Goal: Transaction & Acquisition: Purchase product/service

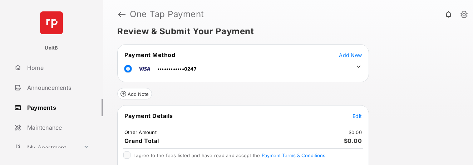
scroll to position [13, 0]
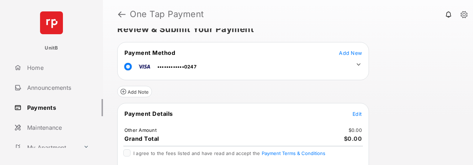
click at [356, 115] on span "Edit" at bounding box center [356, 114] width 9 height 6
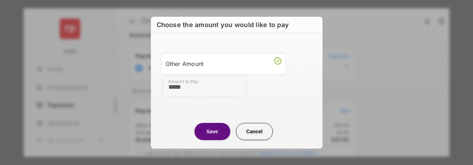
type input "*****"
click at [208, 131] on button "Save" at bounding box center [212, 131] width 36 height 17
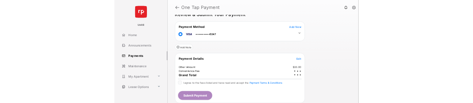
scroll to position [14, 0]
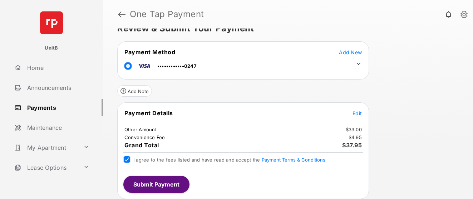
click at [359, 113] on span "Edit" at bounding box center [356, 113] width 9 height 6
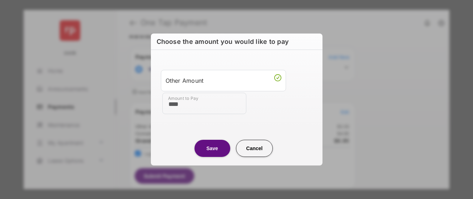
type input "****"
click at [212, 131] on button "Save" at bounding box center [212, 148] width 36 height 17
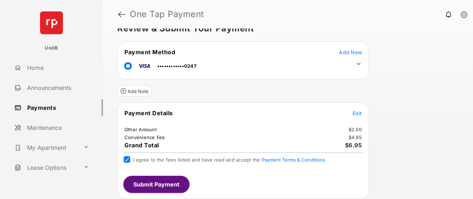
click at [150, 131] on button "Submit Payment" at bounding box center [156, 184] width 66 height 17
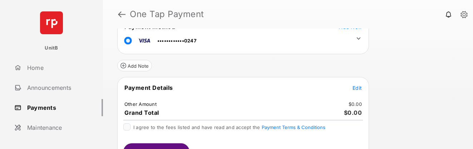
scroll to position [56, 0]
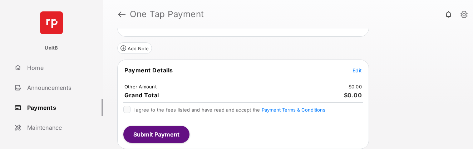
click at [354, 69] on span "Edit" at bounding box center [356, 71] width 9 height 6
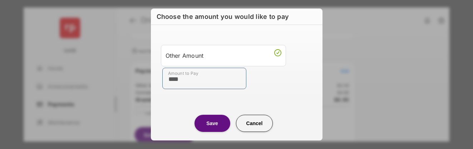
type input "****"
click at [212, 127] on button "Save" at bounding box center [212, 123] width 36 height 17
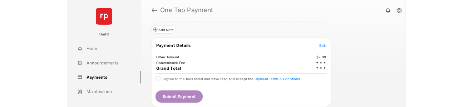
scroll to position [64, 0]
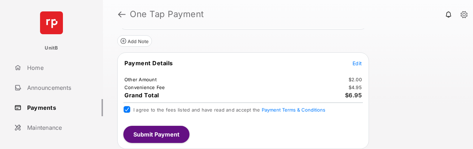
click at [152, 134] on button "Submit Payment" at bounding box center [156, 134] width 66 height 17
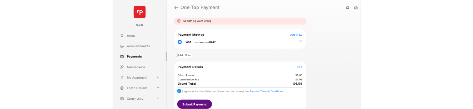
scroll to position [26, 0]
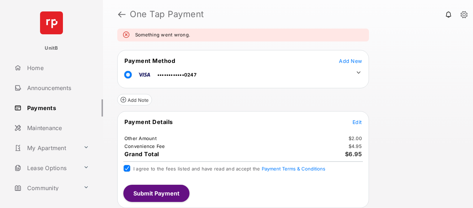
click at [130, 149] on div "I agree to the fees listed and have read and accept the Payment Terms & Conditi…" at bounding box center [242, 169] width 239 height 9
click at [154, 149] on button "Submit Payment" at bounding box center [156, 193] width 66 height 17
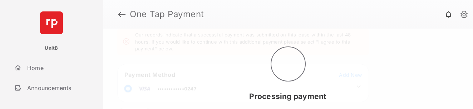
scroll to position [33, 0]
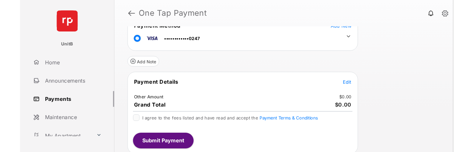
scroll to position [40, 0]
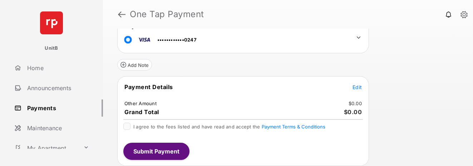
click at [356, 83] on button "Edit" at bounding box center [356, 86] width 9 height 7
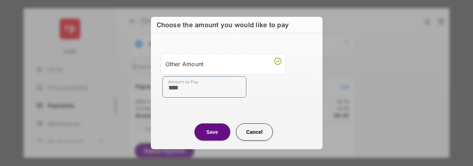
type input "****"
click at [211, 124] on button "Save" at bounding box center [212, 131] width 36 height 17
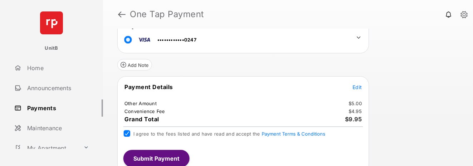
click at [135, 124] on button "Submit Payment" at bounding box center [156, 158] width 66 height 17
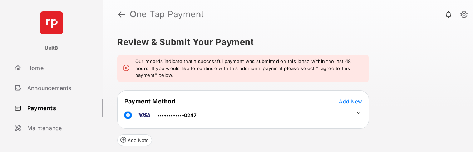
scroll to position [117, 0]
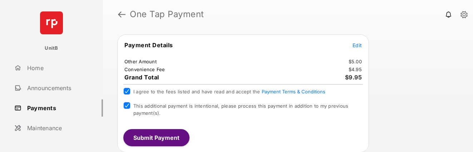
click at [158, 124] on button "Submit Payment" at bounding box center [156, 137] width 66 height 17
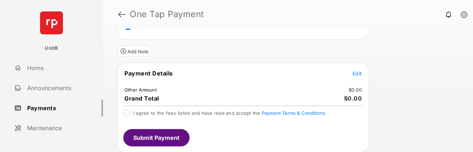
scroll to position [54, 0]
click at [361, 73] on span "Edit" at bounding box center [356, 73] width 9 height 6
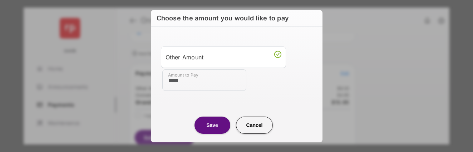
type input "****"
click at [207, 127] on button "Save" at bounding box center [212, 124] width 36 height 17
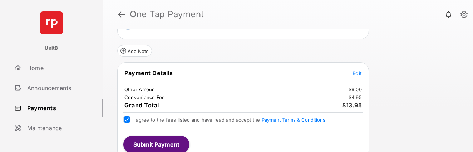
click at [155, 143] on button "Submit Payment" at bounding box center [156, 144] width 66 height 17
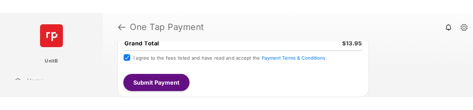
scroll to position [124, 0]
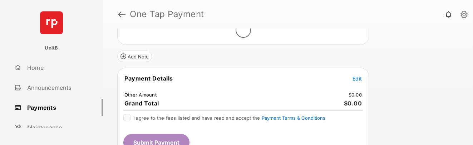
scroll to position [51, 0]
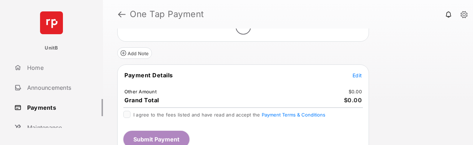
click at [359, 75] on span "Edit" at bounding box center [356, 76] width 9 height 6
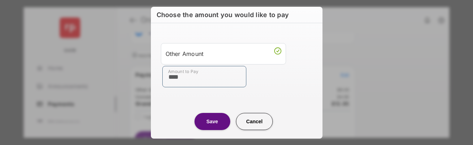
type input "****"
click at [209, 119] on button "Save" at bounding box center [212, 121] width 36 height 17
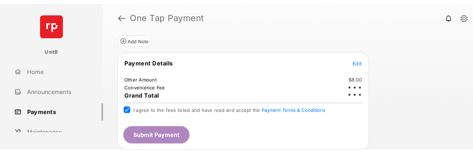
scroll to position [68, 0]
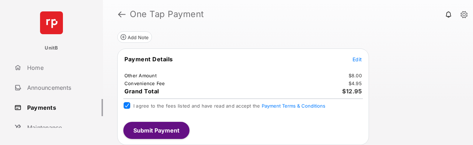
click at [148, 133] on button "Submit Payment" at bounding box center [156, 130] width 66 height 17
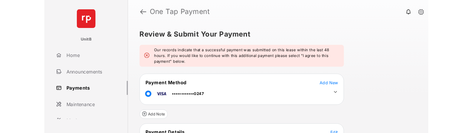
scroll to position [106, 0]
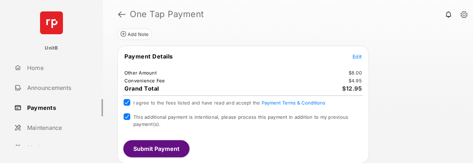
click at [158, 146] on button "Submit Payment" at bounding box center [156, 148] width 66 height 17
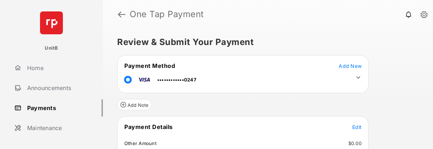
scroll to position [57, 0]
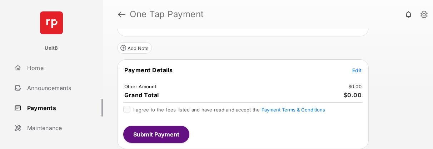
click at [352, 69] on span "Edit" at bounding box center [356, 70] width 9 height 6
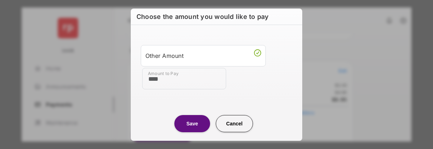
type input "****"
click at [188, 100] on button "Save" at bounding box center [192, 123] width 36 height 17
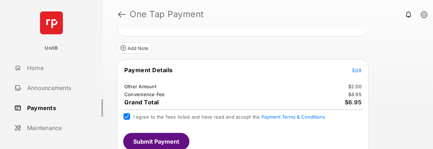
click at [135, 100] on button "Submit Payment" at bounding box center [156, 141] width 66 height 17
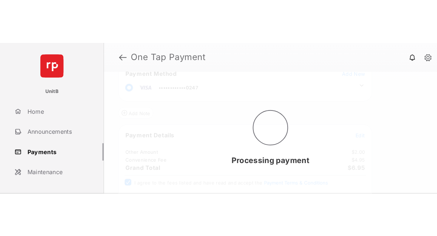
scroll to position [0, 0]
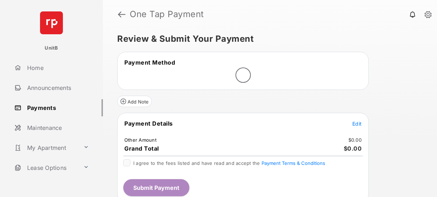
scroll to position [9, 0]
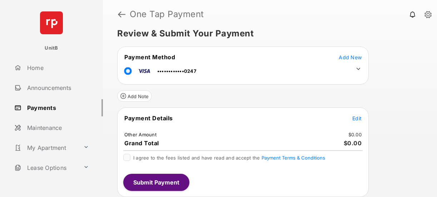
click at [358, 114] on table "Payment Details Edit Other Amount $0.00 Grand Total $0.00" at bounding box center [243, 131] width 251 height 34
click at [357, 116] on span "Edit" at bounding box center [356, 118] width 9 height 6
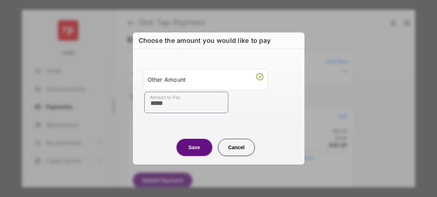
type input "*****"
click at [198, 149] on button "Save" at bounding box center [195, 147] width 36 height 17
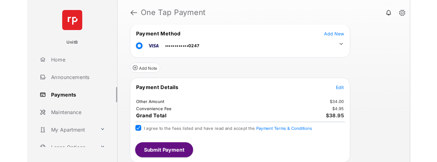
scroll to position [28, 0]
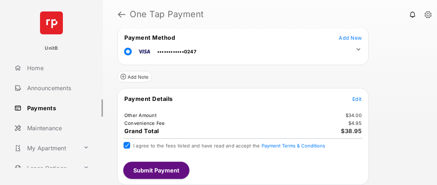
click at [154, 170] on button "Submit Payment" at bounding box center [156, 170] width 66 height 17
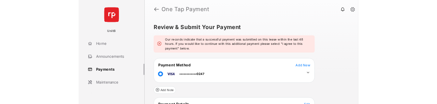
scroll to position [107, 0]
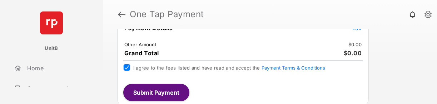
scroll to position [90, 0]
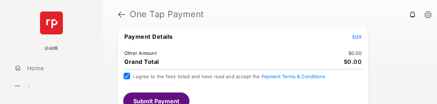
click at [358, 35] on span "Edit" at bounding box center [356, 37] width 9 height 6
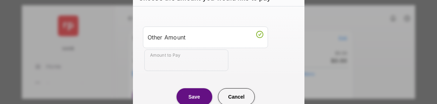
scroll to position [0, 0]
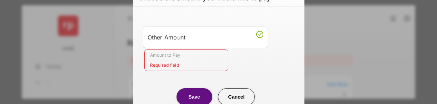
click at [177, 57] on input "Amount to Pay" at bounding box center [186, 59] width 84 height 21
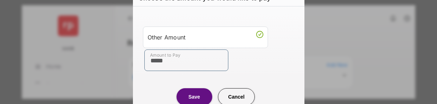
type input "*****"
click at [187, 98] on button "Save" at bounding box center [195, 96] width 36 height 17
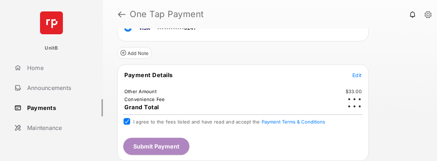
scroll to position [52, 0]
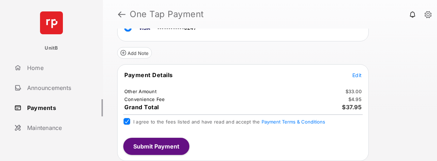
click at [160, 103] on button "Submit Payment" at bounding box center [156, 146] width 66 height 17
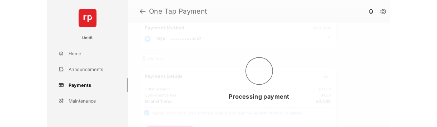
scroll to position [0, 0]
